Goal: Task Accomplishment & Management: Manage account settings

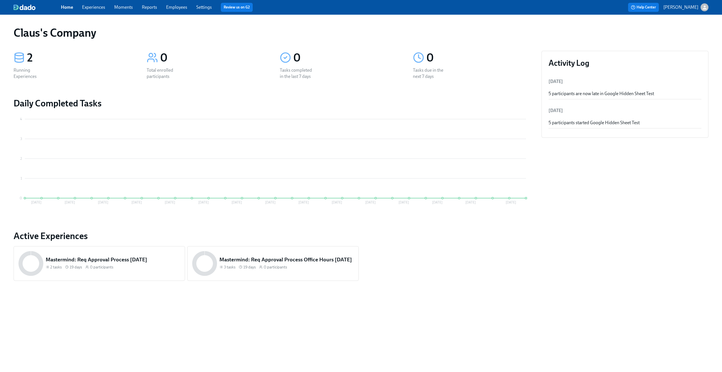
click at [89, 6] on link "Experiences" at bounding box center [93, 7] width 23 height 5
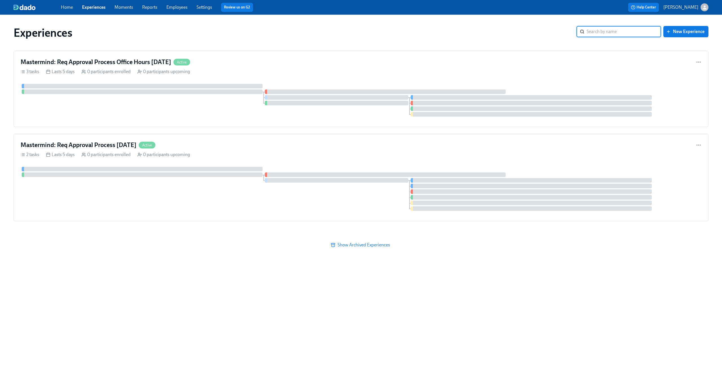
click at [706, 8] on icon "button" at bounding box center [705, 8] width 6 height 6
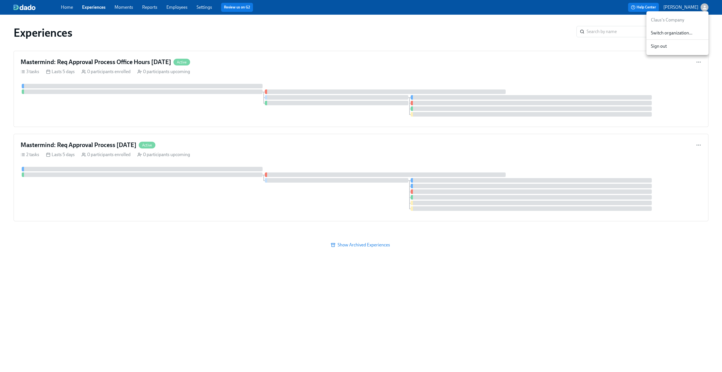
click at [678, 32] on span "Switch organization..." at bounding box center [677, 33] width 53 height 6
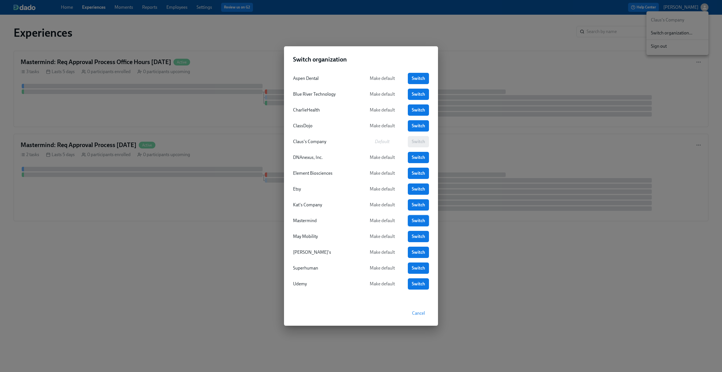
click at [416, 217] on link "Switch" at bounding box center [418, 220] width 21 height 11
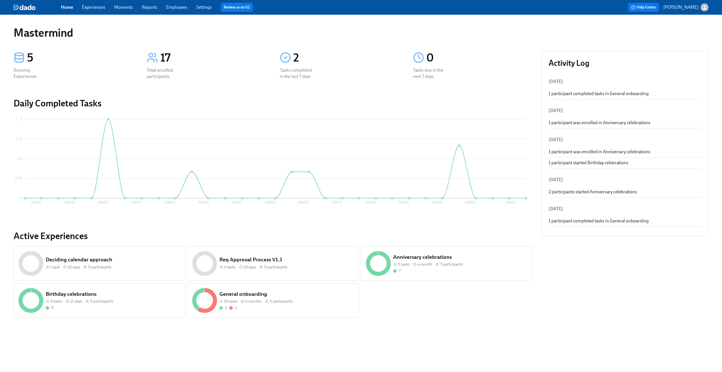
click at [703, 6] on icon "button" at bounding box center [705, 8] width 6 height 6
click at [669, 30] on span "Switch organization..." at bounding box center [677, 33] width 53 height 6
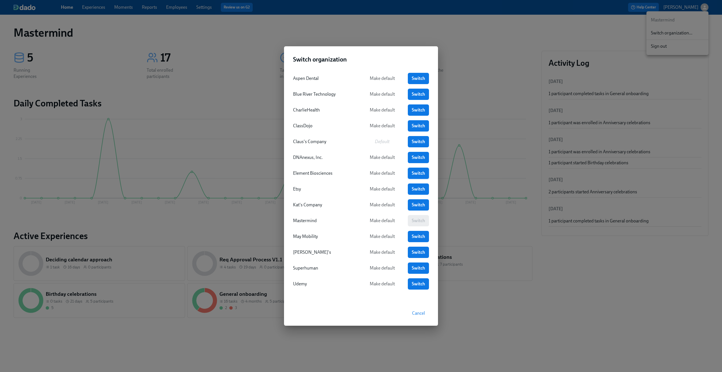
click at [410, 172] on link "Switch" at bounding box center [418, 173] width 21 height 11
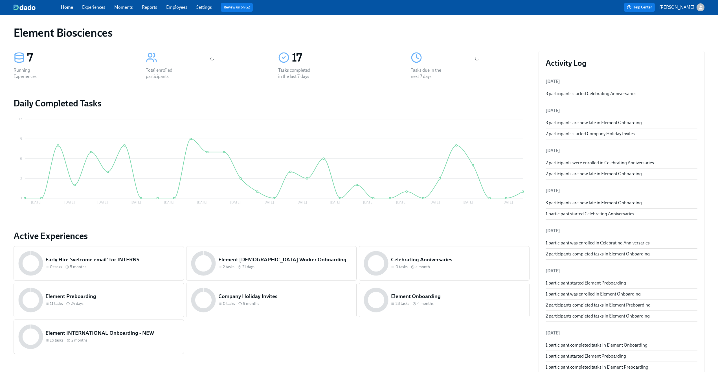
click at [181, 3] on div "Home Experiences Moments Reports Employees Settings Review us on G2" at bounding box center [222, 7] width 322 height 9
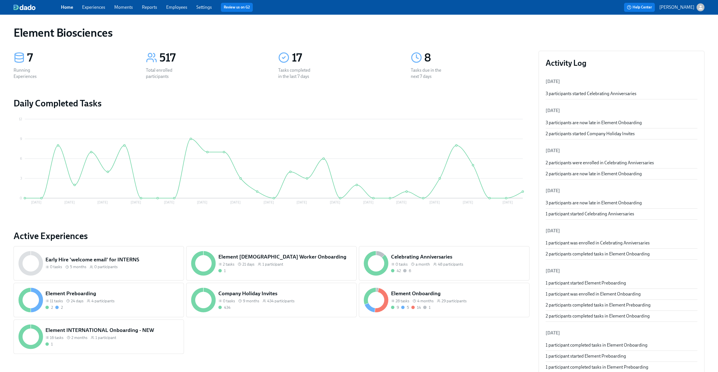
click at [180, 5] on link "Employees" at bounding box center [176, 7] width 21 height 5
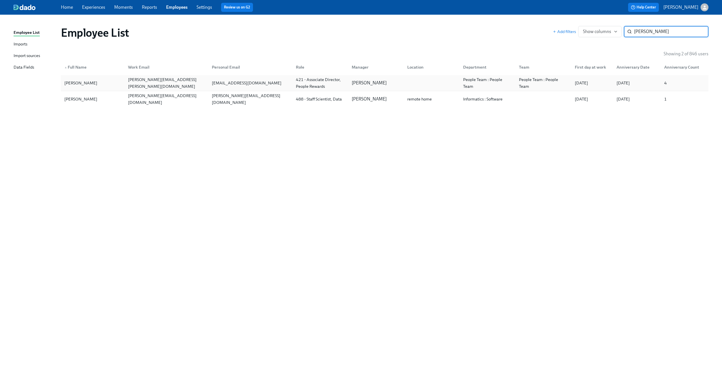
type input "jaime"
click at [219, 85] on div "jaimekinsella@gmail.com" at bounding box center [247, 83] width 74 height 7
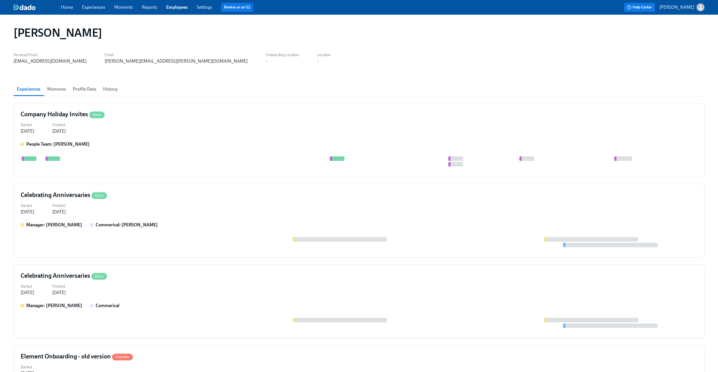
click at [83, 95] on button "Profile Data" at bounding box center [84, 89] width 30 height 14
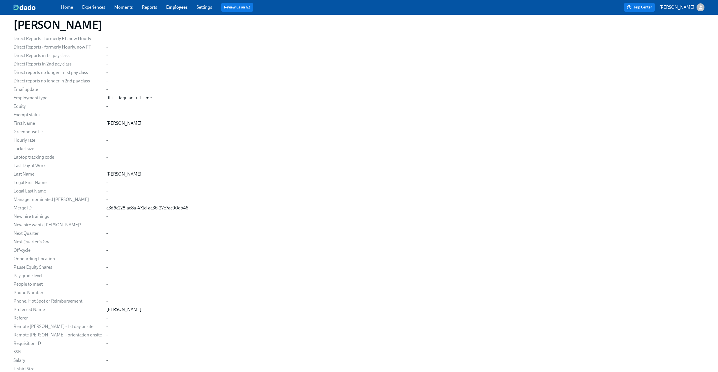
scroll to position [361, 0]
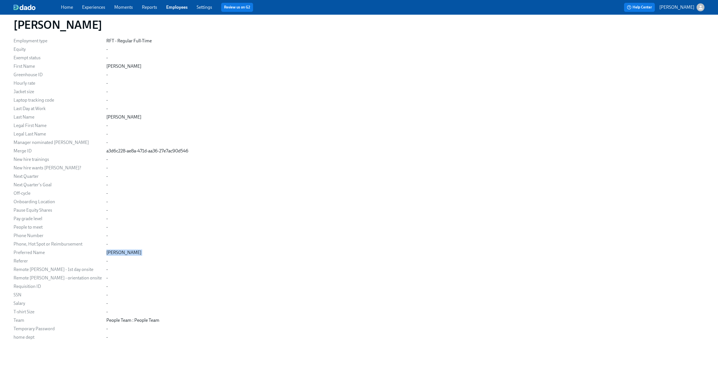
drag, startPoint x: 129, startPoint y: 254, endPoint x: 90, endPoint y: 251, distance: 38.7
click at [0, 0] on div "Preferred Name Jaime M" at bounding box center [0, 0] width 0 height 0
click at [207, 188] on div "Email jaime.kinsella@elembio.com Personal Email jaimekinsella@gmail.com Locatio…" at bounding box center [359, 41] width 691 height 598
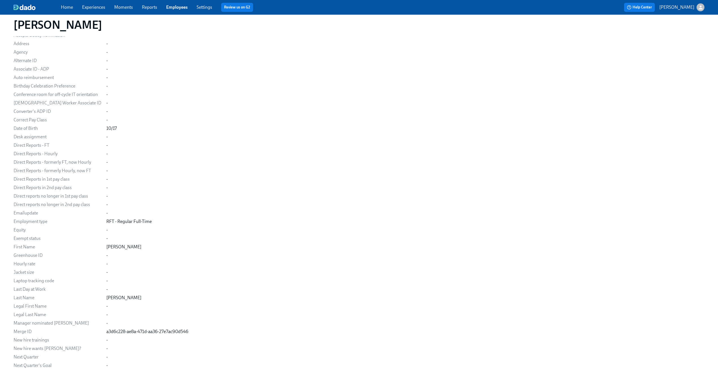
scroll to position [0, 0]
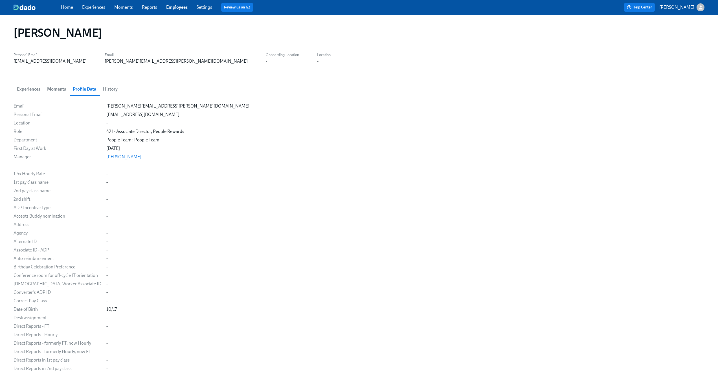
click at [149, 73] on div "Jaime M Kinsella Personal Email jaimekinsella@gmail.com Email jaime.kinsella@el…" at bounding box center [359, 370] width 691 height 698
click at [34, 88] on span "Experiences" at bounding box center [28, 89] width 23 height 8
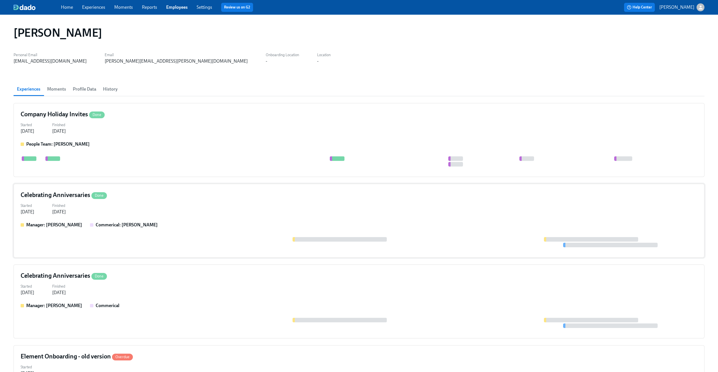
click at [180, 209] on div "Started Aug 23, 2025 Finished Aug 24, 2025" at bounding box center [359, 208] width 677 height 14
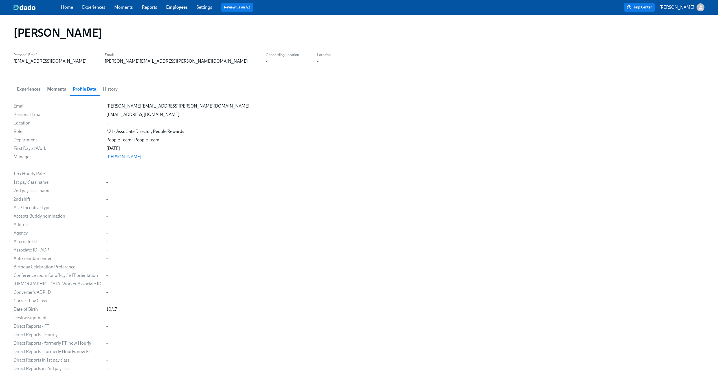
click at [94, 9] on link "Experiences" at bounding box center [93, 7] width 23 height 5
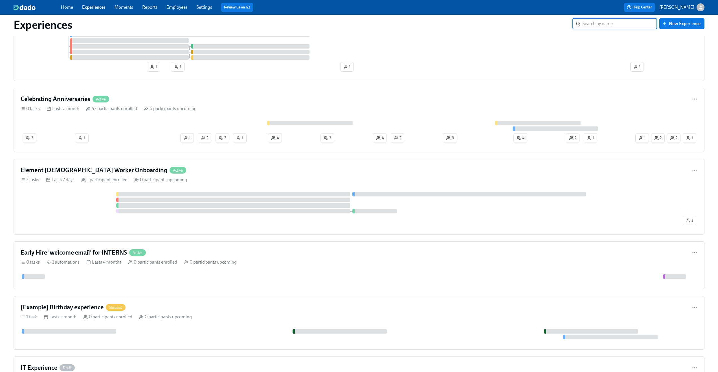
scroll to position [427, 0]
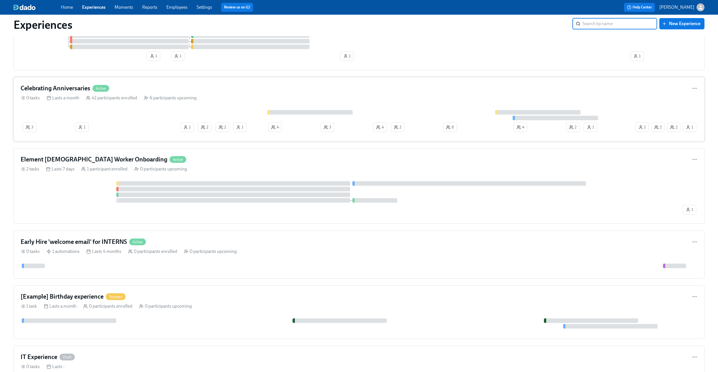
click at [170, 91] on div "Celebrating Anniversaries Active" at bounding box center [359, 88] width 677 height 8
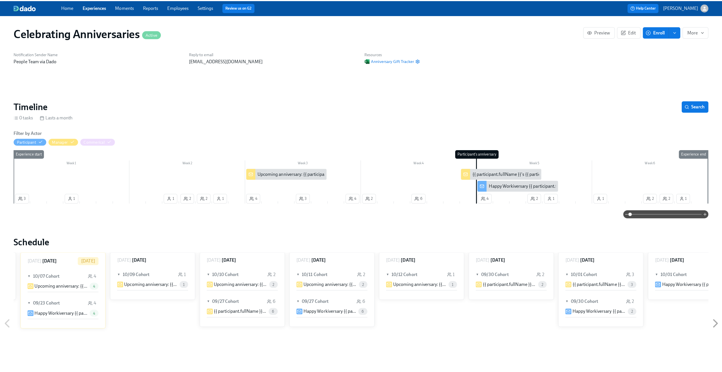
scroll to position [0, 1602]
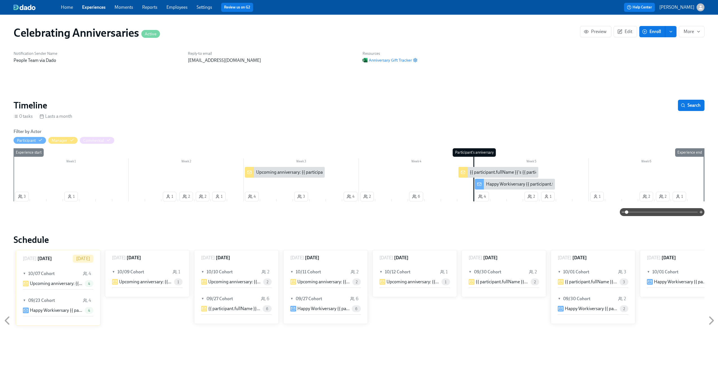
click at [289, 173] on div "Upcoming anniversary: {{ participant.fullName }}" at bounding box center [303, 172] width 94 height 6
click at [502, 185] on div "Happy Workiversary {{ participant.firstName }}!!" at bounding box center [532, 184] width 93 height 6
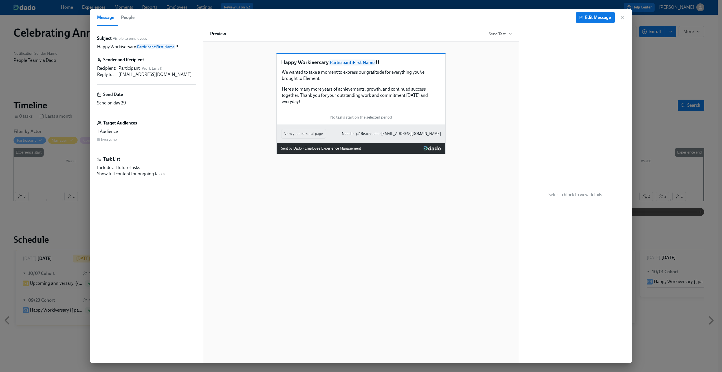
click at [345, 65] on span "Participant : First Name" at bounding box center [352, 63] width 47 height 6
click at [578, 18] on button "Edit Message" at bounding box center [595, 17] width 39 height 11
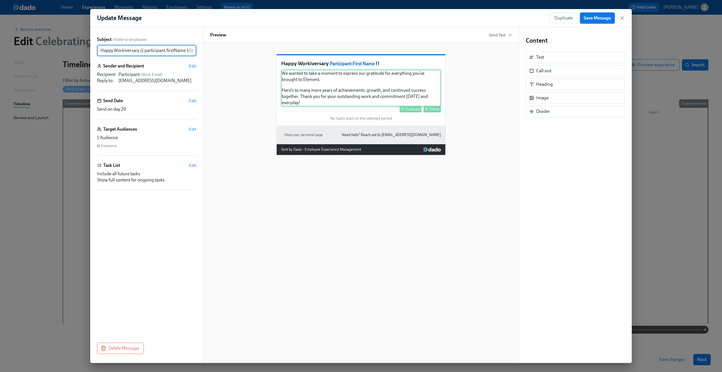
scroll to position [0, 5]
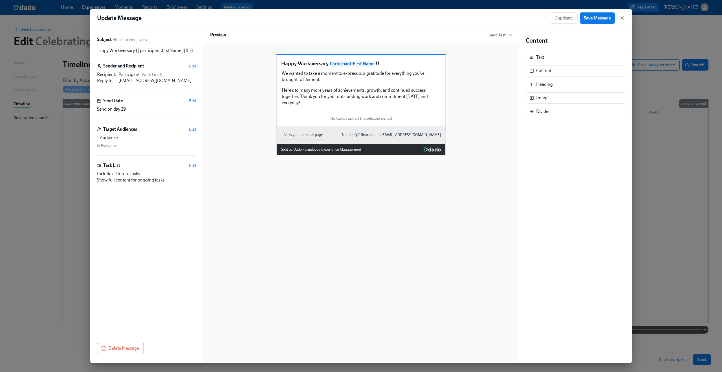
click at [349, 67] on span "Participant : First Name" at bounding box center [352, 64] width 47 height 6
click at [332, 88] on div "We wanted to take a moment to express our gratitude for everything you’ve broug…" at bounding box center [361, 88] width 160 height 37
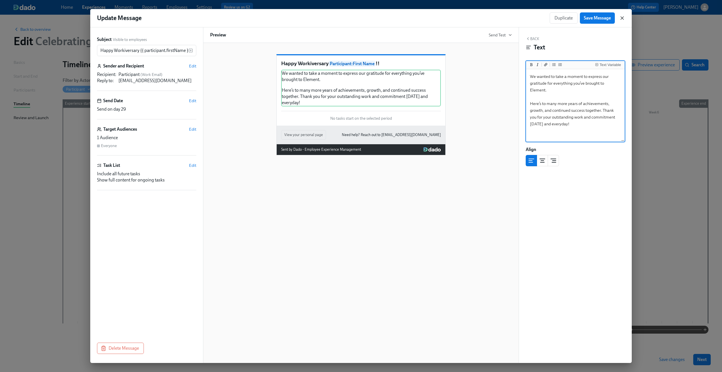
click at [624, 16] on icon "button" at bounding box center [622, 18] width 6 height 6
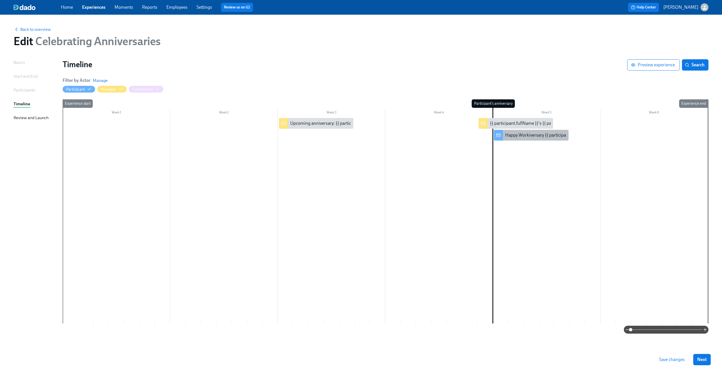
click at [519, 137] on div "Happy Workiversary {{ participant.firstName }}!!" at bounding box center [551, 135] width 93 height 6
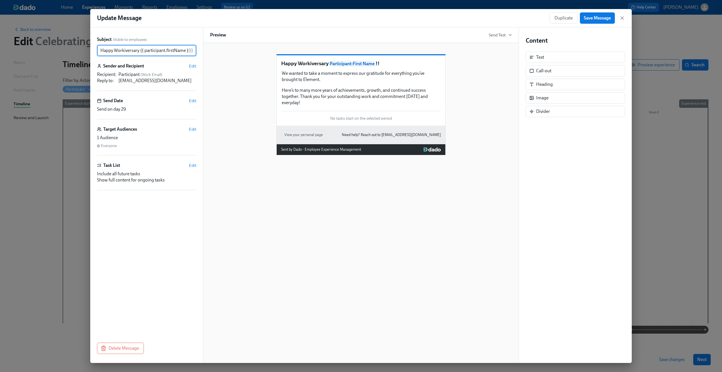
scroll to position [0, 5]
click at [375, 99] on div "We wanted to take a moment to express our gratitude for everything you’ve broug…" at bounding box center [361, 88] width 160 height 37
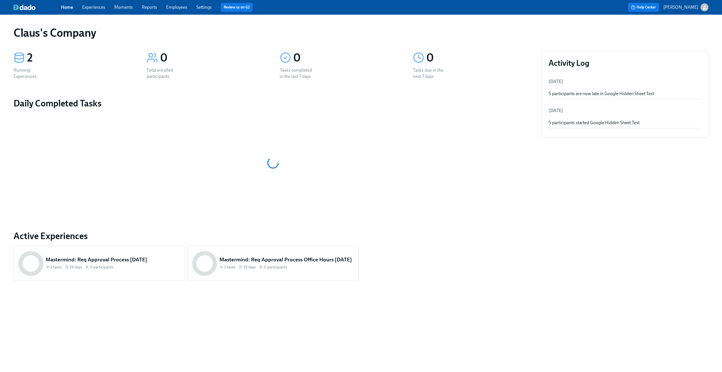
click at [705, 9] on icon "button" at bounding box center [705, 7] width 4 height 4
click at [673, 30] on span "Switch organization..." at bounding box center [677, 33] width 53 height 6
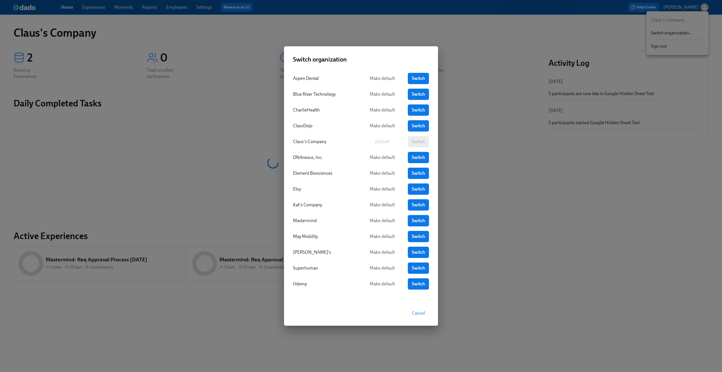
click at [413, 221] on span "Switch" at bounding box center [418, 221] width 13 height 6
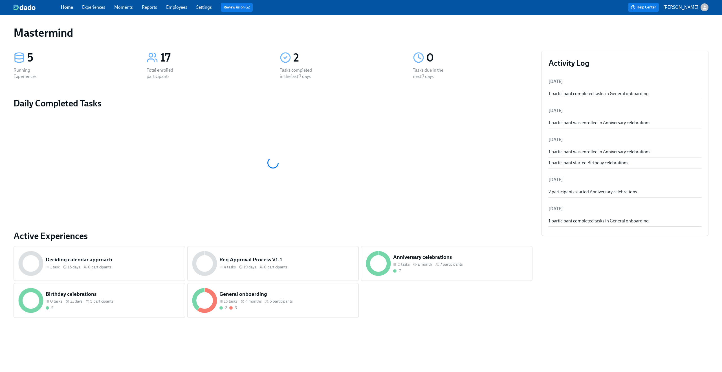
click at [204, 9] on link "Settings" at bounding box center [204, 7] width 16 height 5
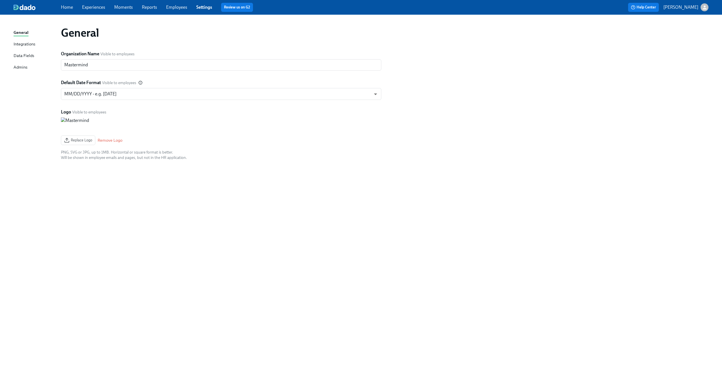
click at [10, 64] on div "General Integrations Data Fields Admins General Organization Name Visible to em…" at bounding box center [361, 193] width 722 height 357
click at [19, 67] on div "Admins" at bounding box center [21, 67] width 14 height 7
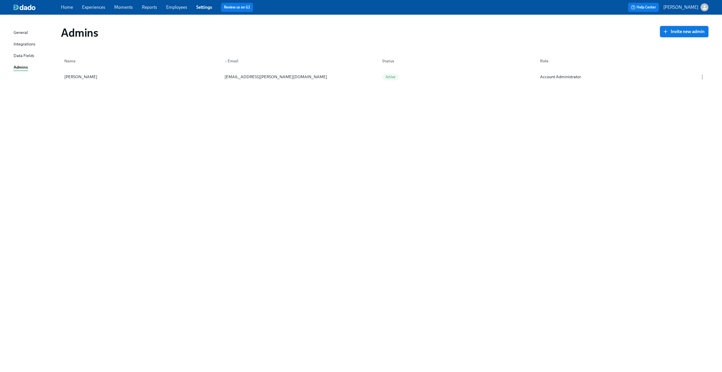
click at [695, 33] on span "Invite new admin" at bounding box center [684, 32] width 41 height 6
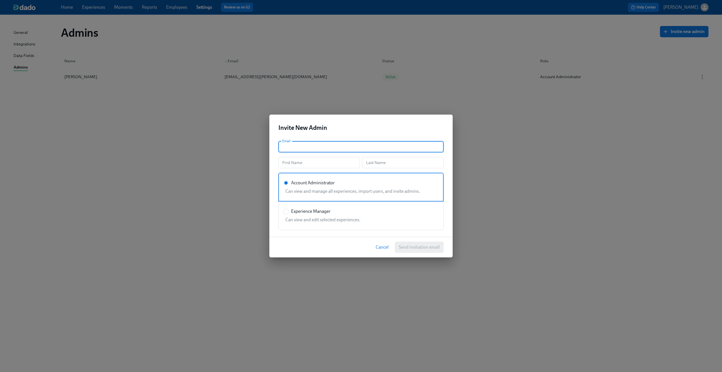
click at [355, 150] on input "text" at bounding box center [360, 146] width 165 height 11
click at [326, 147] on input "text" at bounding box center [360, 146] width 165 height 11
paste input "[PERSON_NAME][EMAIL_ADDRESS][PERSON_NAME][DOMAIN_NAME]"
type input "[PERSON_NAME][EMAIL_ADDRESS][PERSON_NAME][DOMAIN_NAME]"
click at [316, 161] on input "text" at bounding box center [319, 162] width 82 height 11
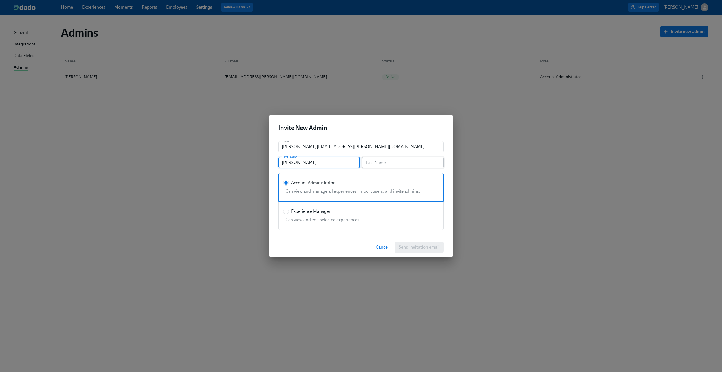
type input "[PERSON_NAME]"
click at [380, 161] on input "text" at bounding box center [403, 162] width 82 height 11
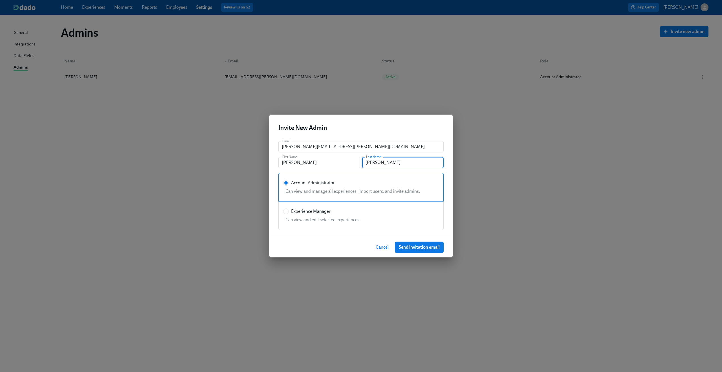
type input "[PERSON_NAME]"
click at [396, 134] on div "Invite New Admin" at bounding box center [360, 126] width 183 height 22
click at [300, 164] on input "Marcello" at bounding box center [319, 162] width 82 height 11
click at [368, 166] on input "Anzalone" at bounding box center [403, 162] width 82 height 11
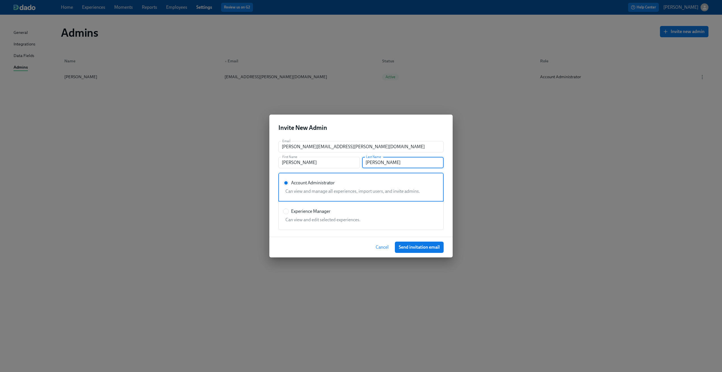
click at [368, 166] on input "Anzalone" at bounding box center [403, 162] width 82 height 11
click at [383, 131] on h2 "Invite New Admin" at bounding box center [360, 128] width 165 height 8
click at [408, 245] on span "Send invitation email" at bounding box center [419, 247] width 41 height 6
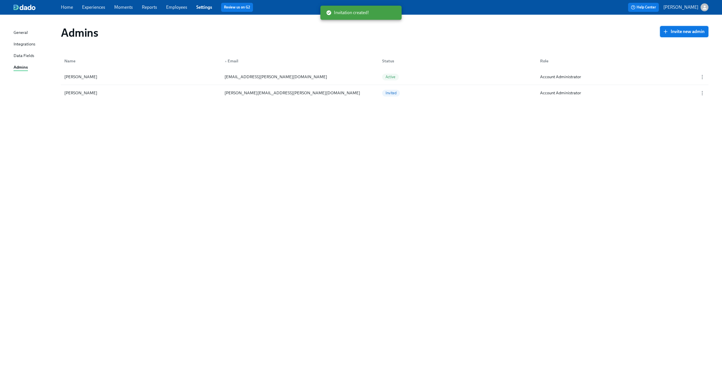
click at [675, 35] on button "Invite new admin" at bounding box center [684, 31] width 49 height 11
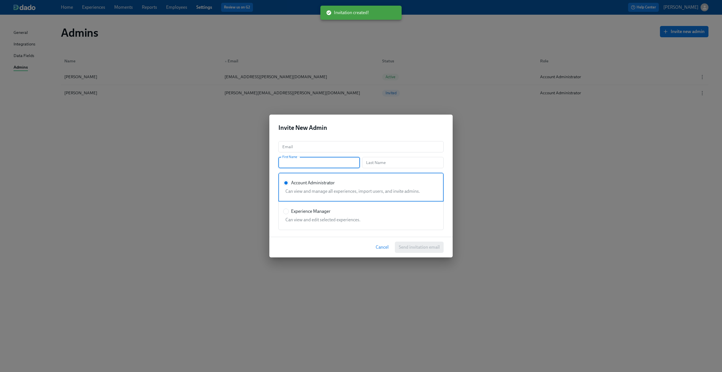
click at [308, 159] on input "text" at bounding box center [319, 162] width 82 height 11
paste input "Andres"
type input "Andres"
click at [378, 164] on input "text" at bounding box center [403, 162] width 82 height 11
paste input "Sette Arruza"
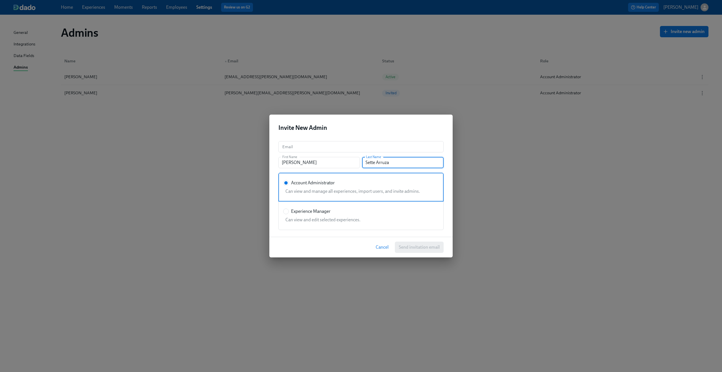
type input "Sette Arruza"
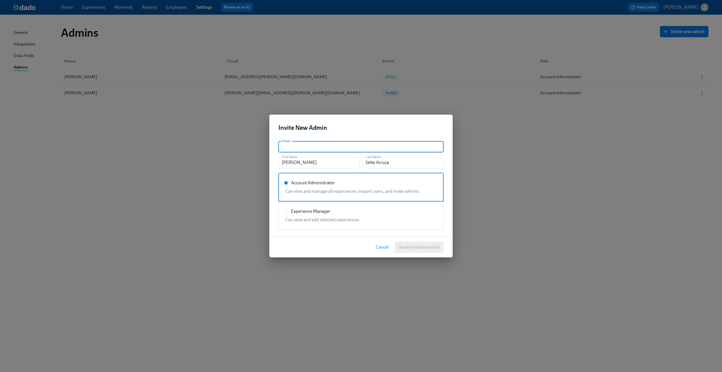
click at [308, 152] on input "text" at bounding box center [360, 146] width 165 height 11
paste input "andres@mastermind.com"
type input "andres@mastermind.com"
click at [354, 128] on h2 "Invite New Admin" at bounding box center [360, 128] width 165 height 8
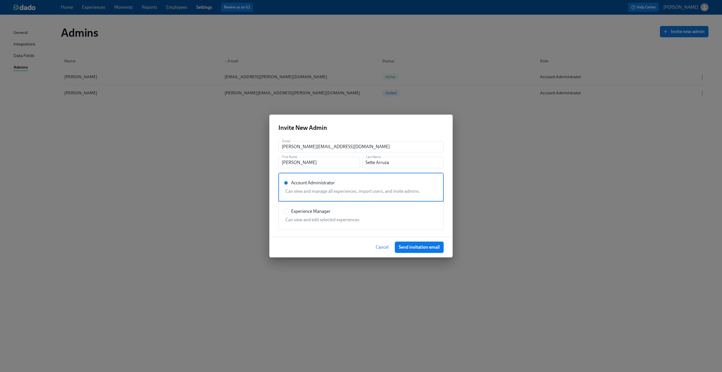
click at [409, 246] on span "Send invitation email" at bounding box center [419, 247] width 41 height 6
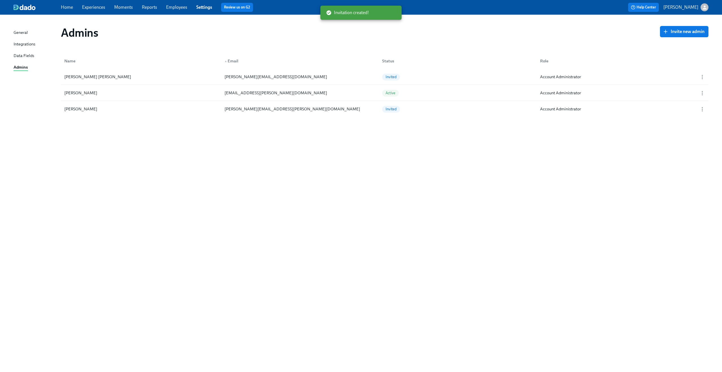
click at [409, 246] on div "Admins Invite new admin Name ▲ Email Status Role Andres Sette Arruza andres@mas…" at bounding box center [361, 189] width 695 height 337
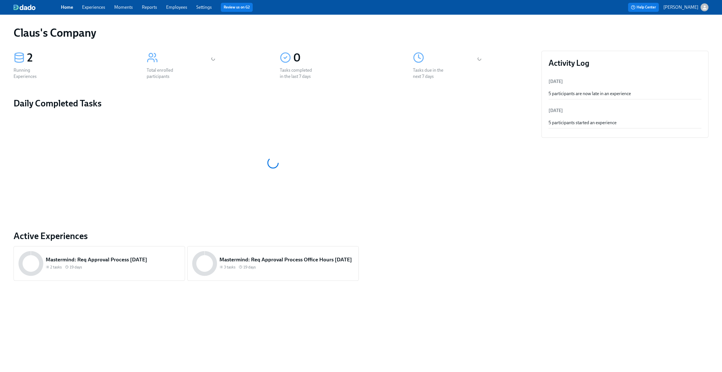
click at [707, 8] on icon "button" at bounding box center [705, 8] width 6 height 6
click at [684, 31] on span "Switch organization..." at bounding box center [677, 33] width 53 height 6
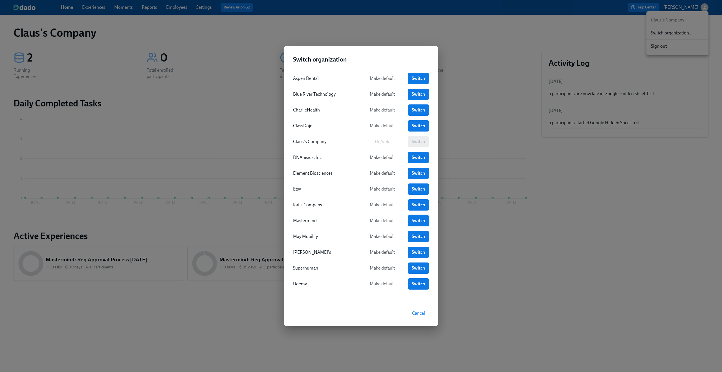
click at [415, 220] on span "Switch" at bounding box center [418, 221] width 13 height 6
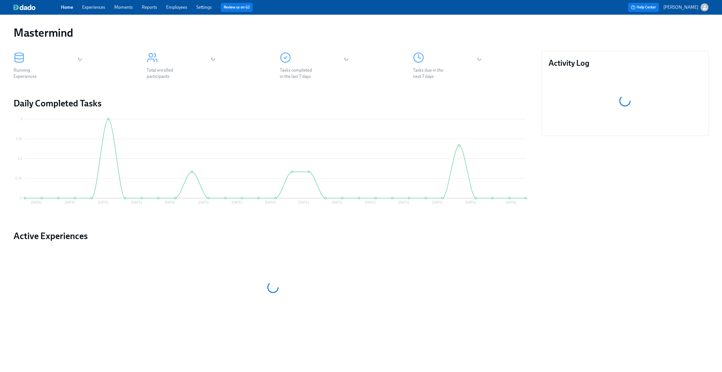
click at [88, 7] on link "Experiences" at bounding box center [93, 7] width 23 height 5
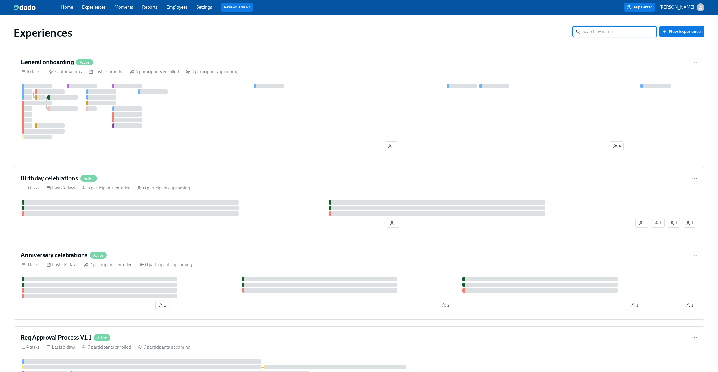
click at [179, 8] on link "Employees" at bounding box center [176, 7] width 21 height 5
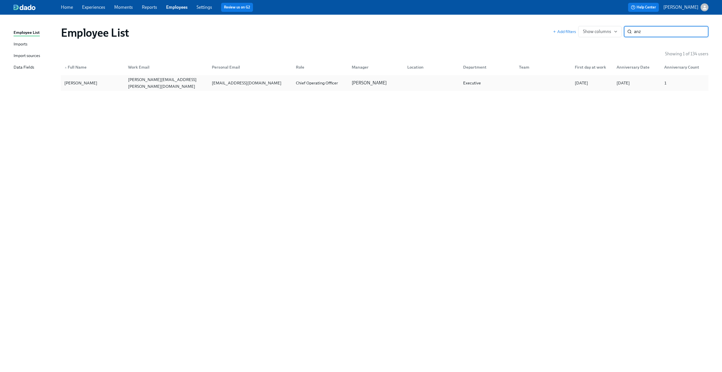
type input "anz"
click at [160, 82] on div "[PERSON_NAME][EMAIL_ADDRESS][PERSON_NAME][DOMAIN_NAME]" at bounding box center [167, 83] width 82 height 14
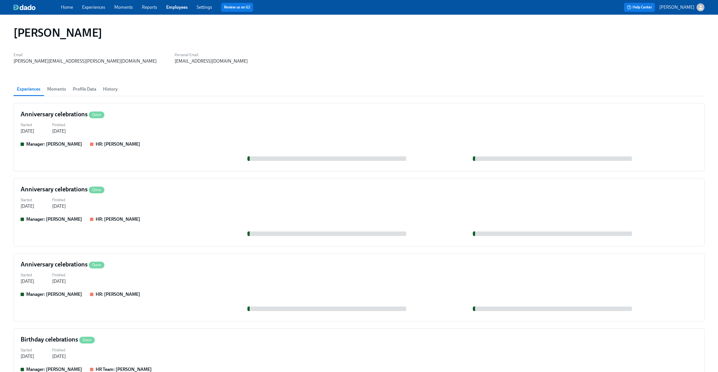
click at [77, 88] on span "Profile Data" at bounding box center [84, 89] width 23 height 8
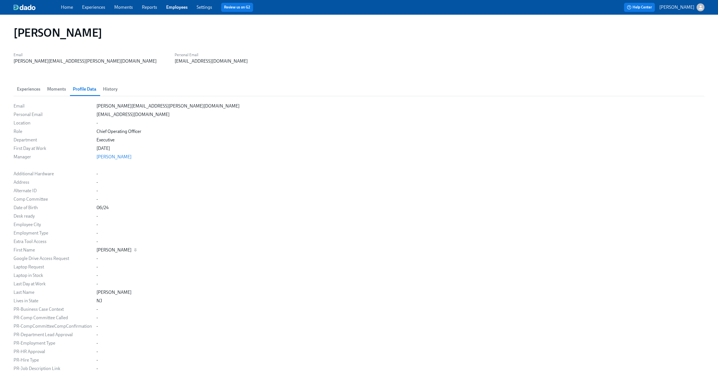
click at [102, 250] on div "[PERSON_NAME]" at bounding box center [113, 250] width 35 height 6
copy div "[PERSON_NAME]"
click at [105, 290] on div "[PERSON_NAME]" at bounding box center [113, 292] width 35 height 6
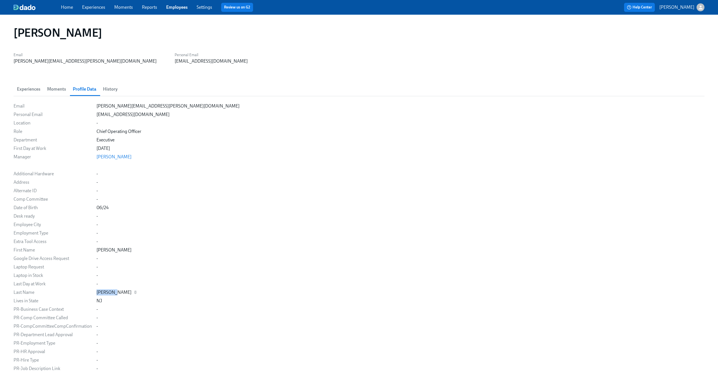
copy div "[PERSON_NAME]"
click at [172, 10] on link "Employees" at bounding box center [176, 7] width 21 height 5
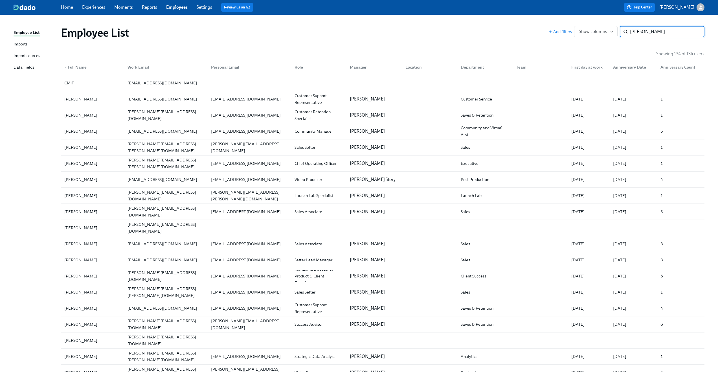
type input "[PERSON_NAME]"
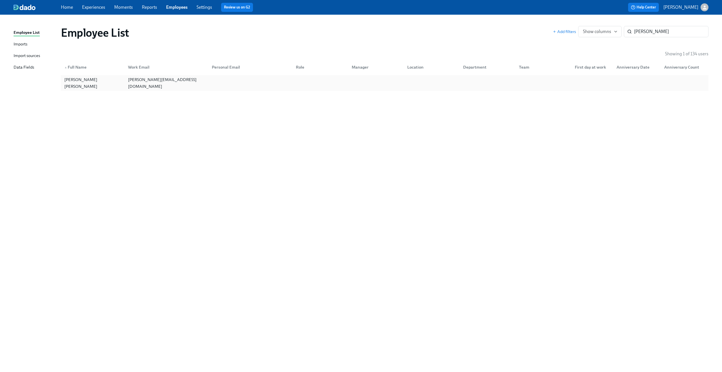
click at [162, 84] on div "[PERSON_NAME][EMAIL_ADDRESS][DOMAIN_NAME]" at bounding box center [167, 83] width 82 height 14
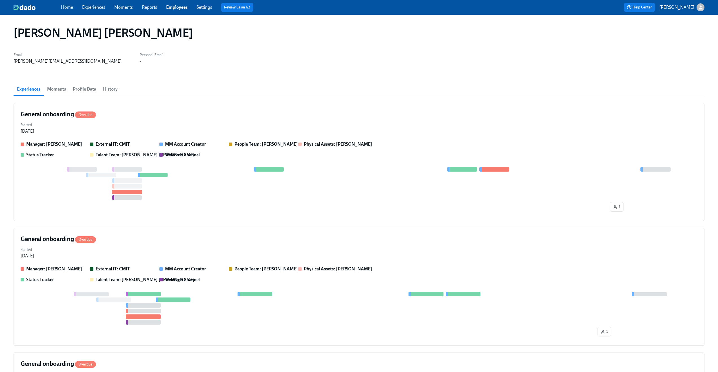
click at [91, 89] on span "Profile Data" at bounding box center [84, 89] width 23 height 8
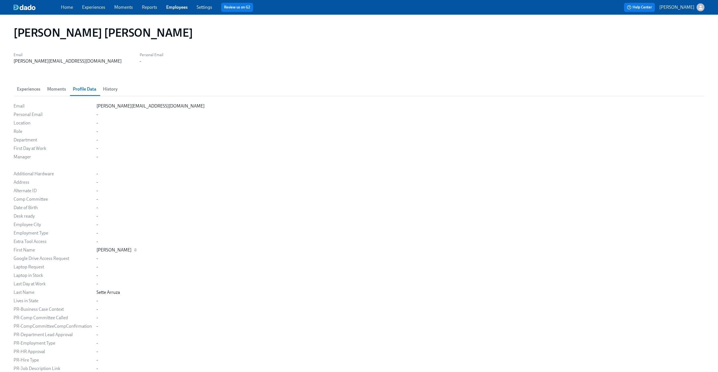
click at [102, 249] on div "[PERSON_NAME]" at bounding box center [113, 250] width 35 height 6
copy div "[PERSON_NAME]"
click at [105, 291] on div "Sette Arruza" at bounding box center [107, 292] width 23 height 6
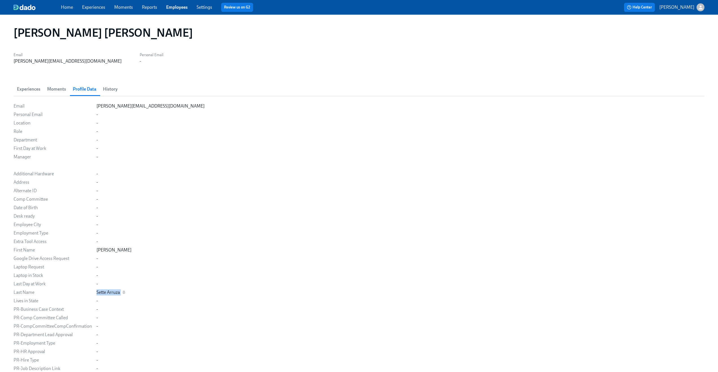
click at [105, 291] on div "Sette Arruza" at bounding box center [107, 292] width 23 height 6
copy div "Sette Arruza"
click at [114, 107] on div "[PERSON_NAME][EMAIL_ADDRESS][DOMAIN_NAME]" at bounding box center [150, 106] width 108 height 6
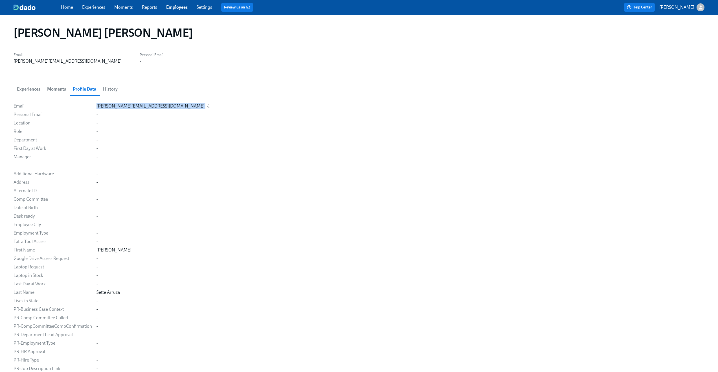
copy div "[PERSON_NAME][EMAIL_ADDRESS][DOMAIN_NAME]"
